Goal: Use online tool/utility: Utilize a website feature to perform a specific function

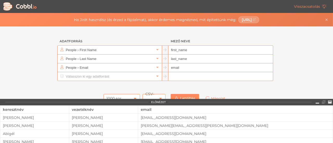
click at [298, 51] on div "Adatforrás Mező neve People › First Name first_name People › Last Name last_nam…" at bounding box center [166, 63] width 333 height 73
click at [155, 78] on link at bounding box center [157, 76] width 6 height 5
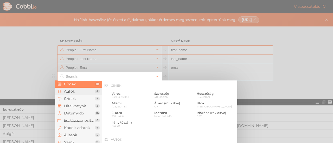
click at [67, 91] on font "Autók" at bounding box center [69, 91] width 11 height 5
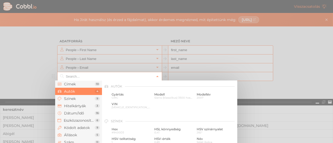
scroll to position [54, 0]
click at [78, 140] on li "Szám 11" at bounding box center [78, 142] width 47 height 7
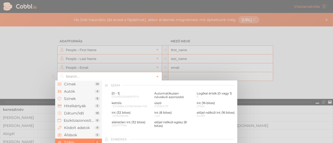
scroll to position [347, 0]
click at [168, 94] on font "Automatikusan növekvő azonosító" at bounding box center [169, 95] width 30 height 8
type input "Number › Auto-incrementing ID"
type input "id"
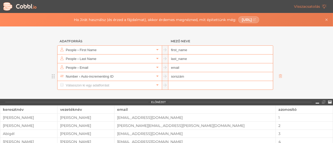
type input "sorszám"
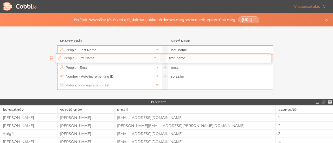
drag, startPoint x: 52, startPoint y: 52, endPoint x: 53, endPoint y: 57, distance: 5.6
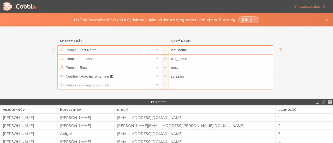
click at [193, 49] on input "last_name" at bounding box center [220, 50] width 104 height 9
type input "l"
type input "vezetéknév"
click at [191, 60] on input "first_name" at bounding box center [220, 59] width 104 height 9
type input "f"
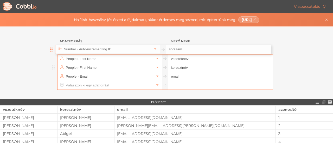
type input "keresztnév"
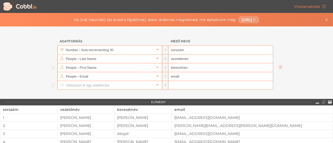
click at [108, 83] on input "text" at bounding box center [109, 85] width 90 height 9
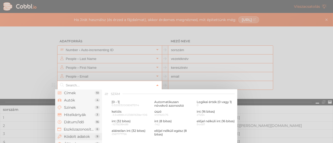
click at [80, 136] on font "Kódolt adatok" at bounding box center [77, 136] width 26 height 5
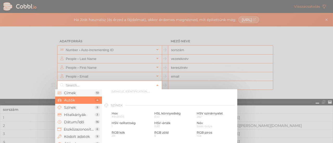
scroll to position [52, 0]
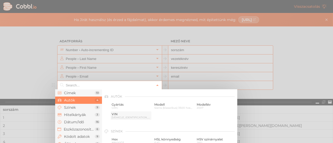
click at [114, 117] on font "[VEHICLE_IDENTIFICATION_NUMBER]" at bounding box center [137, 117] width 50 height 3
type input "Cars › VIN"
type input "vin"
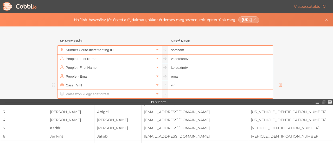
scroll to position [0, 0]
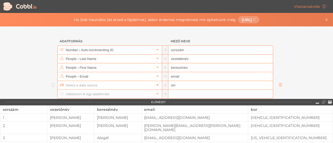
click at [155, 86] on icon at bounding box center [157, 85] width 4 height 4
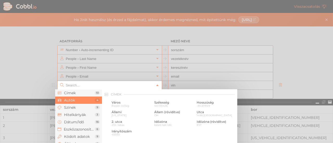
scroll to position [54, 0]
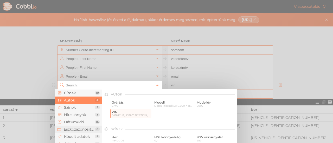
click at [79, 128] on font "Eszközazonosítók" at bounding box center [80, 129] width 32 height 5
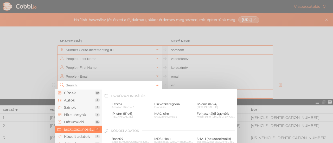
scroll to position [232, 0]
click at [74, 93] on font "Címek" at bounding box center [70, 93] width 12 height 5
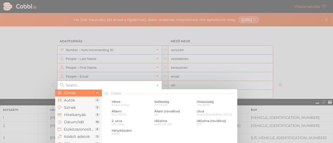
scroll to position [0, 0]
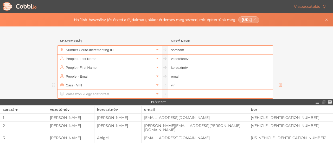
click at [206, 84] on input "vin" at bounding box center [220, 85] width 104 height 9
type input "Cars › VIN"
click at [176, 94] on input "text" at bounding box center [220, 94] width 104 height 9
click at [178, 86] on input "vin" at bounding box center [220, 85] width 104 height 9
type input "v"
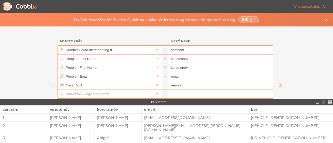
type input "renszám"
click at [132, 85] on input "Cars › VIN" at bounding box center [109, 85] width 90 height 9
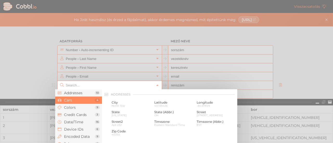
scroll to position [54, 0]
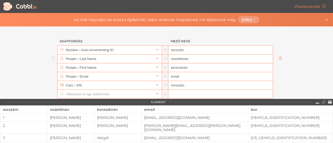
type input "Cars › VIN"
click at [233, 58] on ul "Number › Auto-incrementing ID sorszám People › Last Name vezetéknév People › Fi…" at bounding box center [166, 72] width 234 height 53
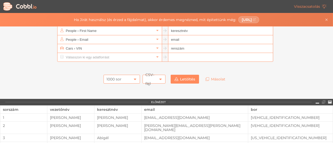
scroll to position [52, 0]
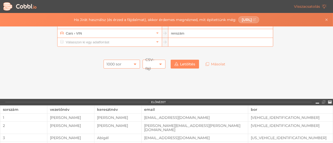
click at [134, 66] on div "1000 sor" at bounding box center [121, 64] width 36 height 9
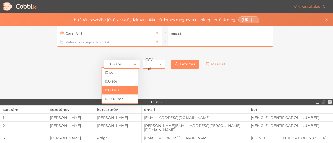
click at [122, 62] on div "1000 sor" at bounding box center [121, 64] width 36 height 9
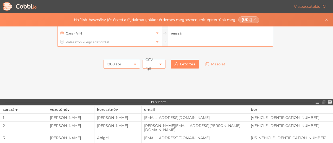
click at [113, 63] on font "1000 sor" at bounding box center [113, 64] width 15 height 5
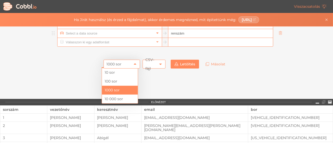
click at [155, 34] on icon at bounding box center [157, 33] width 4 height 4
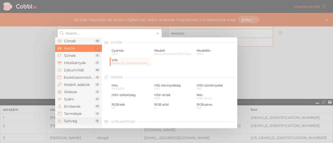
click at [77, 123] on span "Szöveg" at bounding box center [79, 121] width 31 height 4
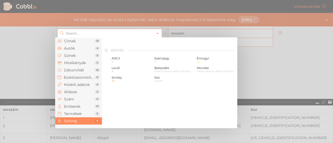
scroll to position [510, 0]
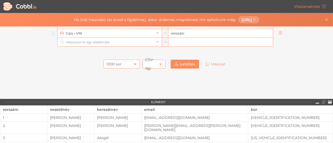
type input "Cars › VIN"
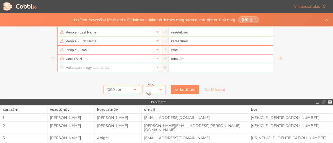
scroll to position [52, 0]
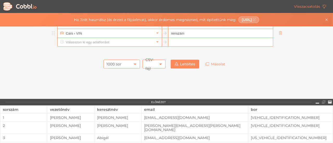
click at [226, 34] on input "renszám" at bounding box center [220, 33] width 104 height 9
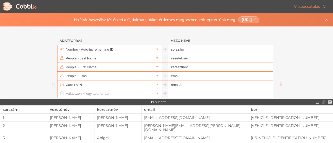
scroll to position [0, 0]
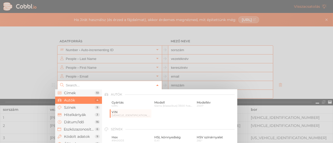
click at [155, 85] on icon at bounding box center [157, 86] width 4 height 4
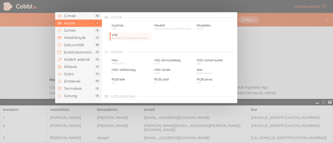
scroll to position [78, 0]
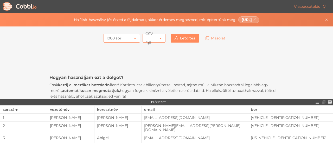
type input "Cars › VIN"
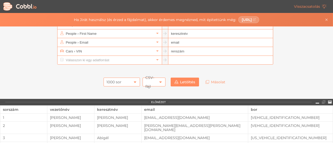
scroll to position [26, 0]
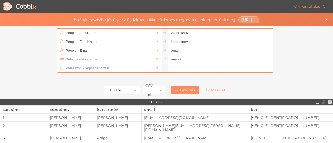
click at [95, 58] on input "text" at bounding box center [109, 59] width 90 height 9
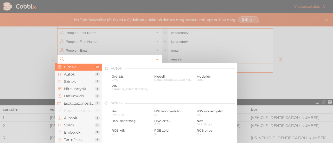
scroll to position [0, 0]
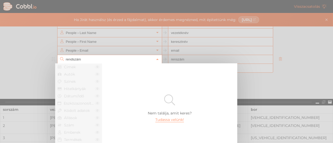
click at [196, 57] on div at bounding box center [166, 71] width 333 height 143
type input "Cars › VIN"
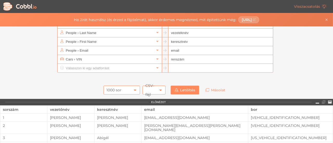
click at [174, 59] on input "renszám" at bounding box center [220, 59] width 104 height 9
type input "rendszám"
click at [249, 80] on div at bounding box center [166, 78] width 234 height 10
click at [140, 57] on input "text" at bounding box center [109, 59] width 90 height 9
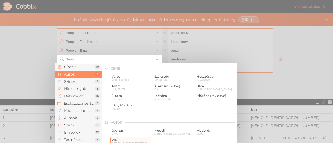
scroll to position [54, 0]
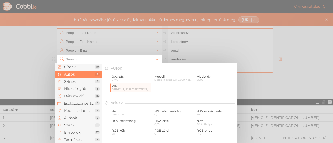
type input "v"
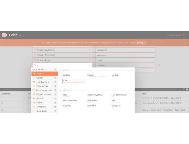
scroll to position [0, 0]
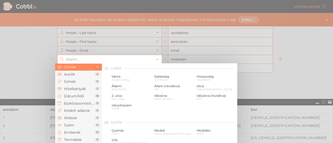
paste input "- Custom Format"
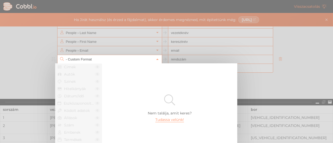
click at [75, 107] on li "Kódolt adatok 0" at bounding box center [78, 110] width 47 height 7
click at [131, 61] on input "- Custom Format" at bounding box center [109, 59] width 90 height 9
type input "-"
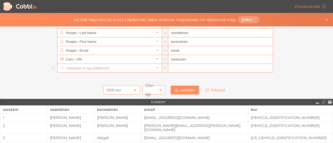
click at [194, 68] on input "text" at bounding box center [220, 68] width 104 height 9
type input "Cars › VIN"
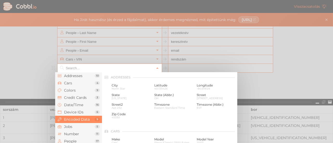
click at [114, 66] on input "text" at bounding box center [109, 68] width 90 height 9
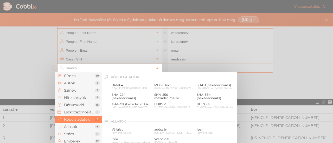
paste input "{{uppercaseLetter}}{{uppercaseLetter}}-{{uppercaseLetter}}{{uppercaseLetter}}-{…"
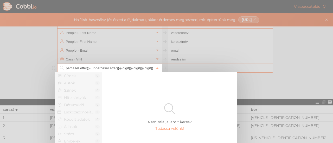
click at [176, 67] on div at bounding box center [166, 71] width 333 height 143
type input "{{uppercaseLetter}}{{uppercaseLetter}}-{{uppercaseLetter}}{{uppercaseLetter}}-{…"
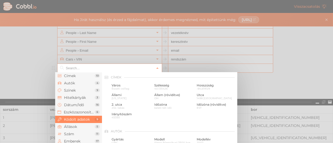
scroll to position [267, 0]
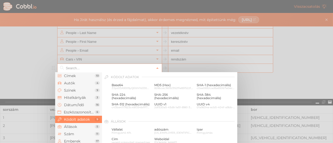
paste input "{{uppercaseLetter}}{{uppercaseLetter}}-{{uppercaseLetter}}{{uppercaseLetter}}-{…"
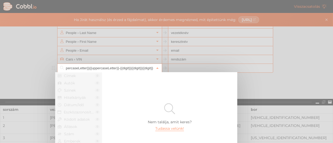
type input "{{uppercaseLetter}}{{uppercaseLetter}}-{{uppercaseLetter}}{{uppercaseLetter}}-{…"
